Goal: Task Accomplishment & Management: Use online tool/utility

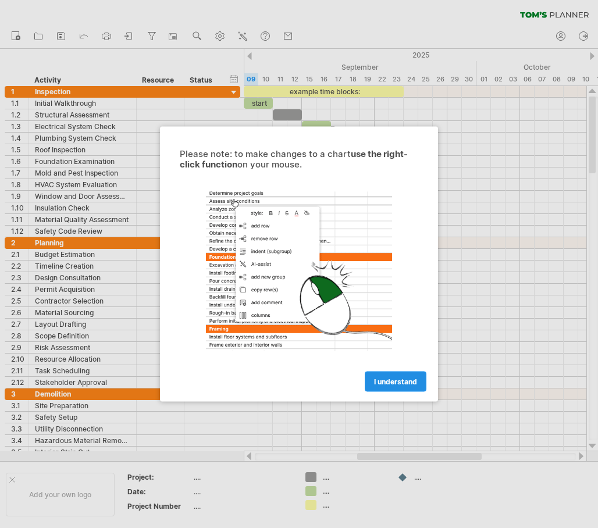
click at [377, 383] on span "I understand" at bounding box center [395, 382] width 43 height 9
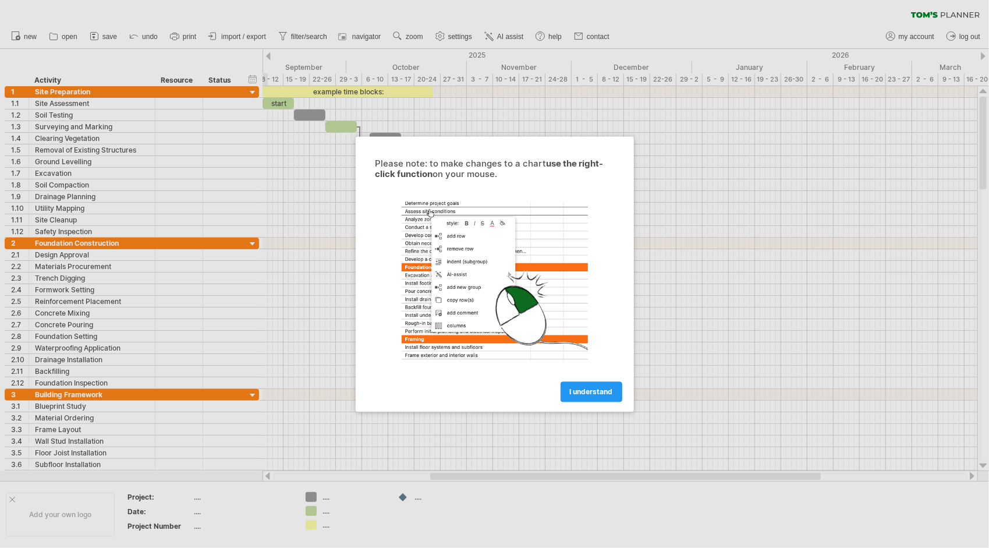
click at [579, 391] on span "I understand" at bounding box center [591, 391] width 43 height 9
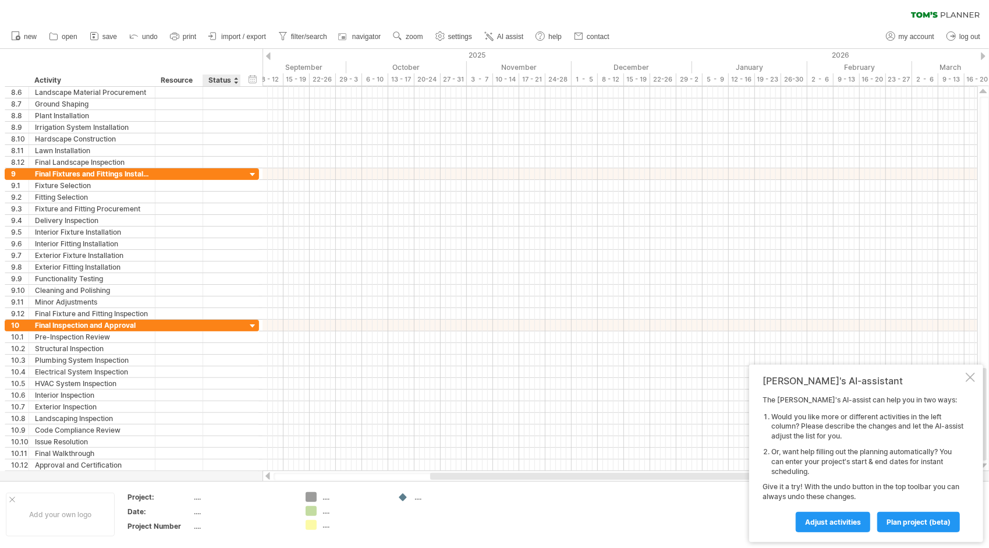
click at [215, 492] on div "...." at bounding box center [243, 497] width 98 height 10
click at [98, 34] on icon at bounding box center [94, 36] width 12 height 12
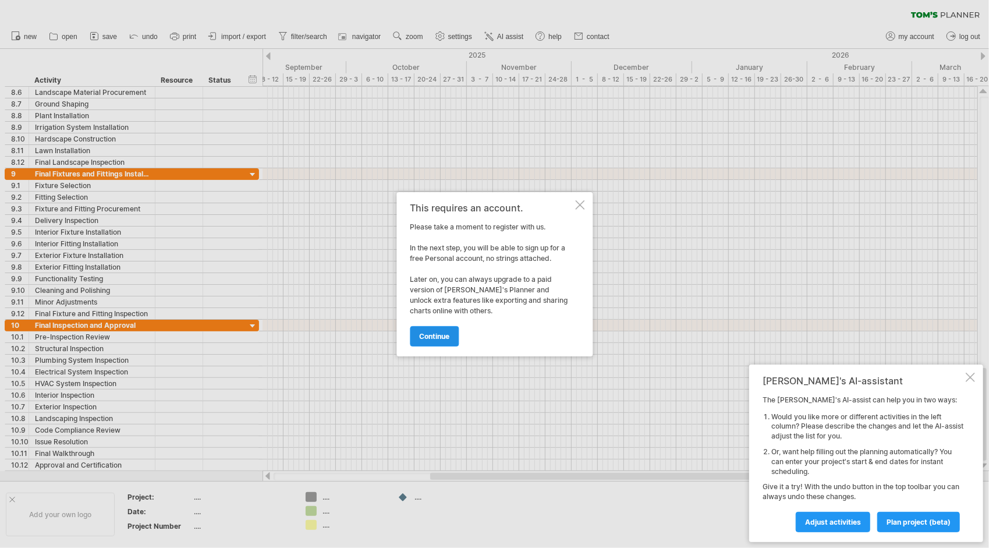
click at [436, 338] on span "continue" at bounding box center [434, 336] width 30 height 9
